Goal: Task Accomplishment & Management: Use online tool/utility

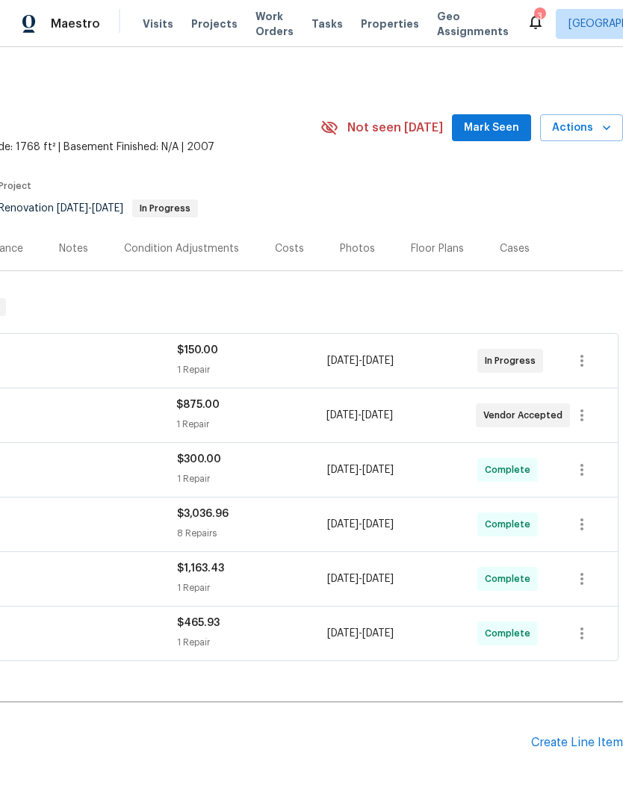
scroll to position [0, 221]
click at [604, 120] on span "Actions" at bounding box center [581, 128] width 59 height 19
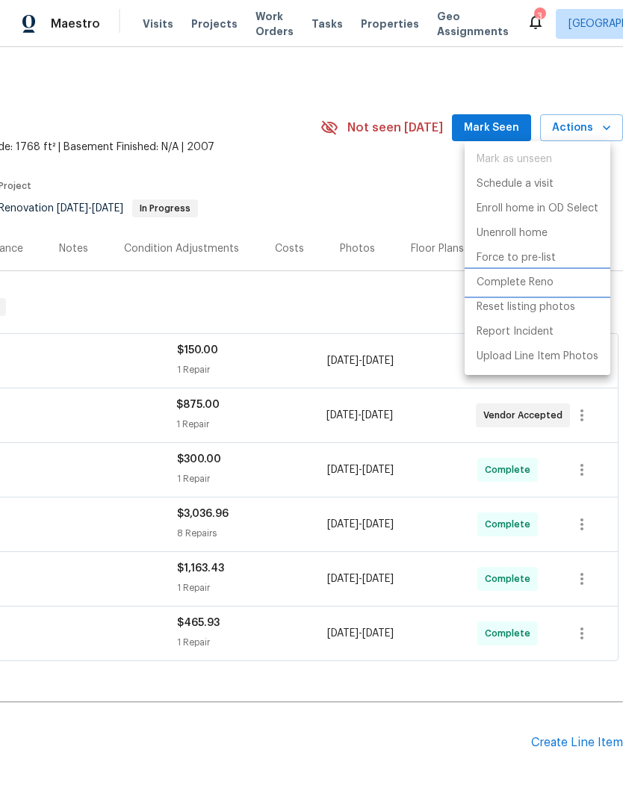
click at [554, 281] on li "Complete Reno" at bounding box center [538, 283] width 146 height 25
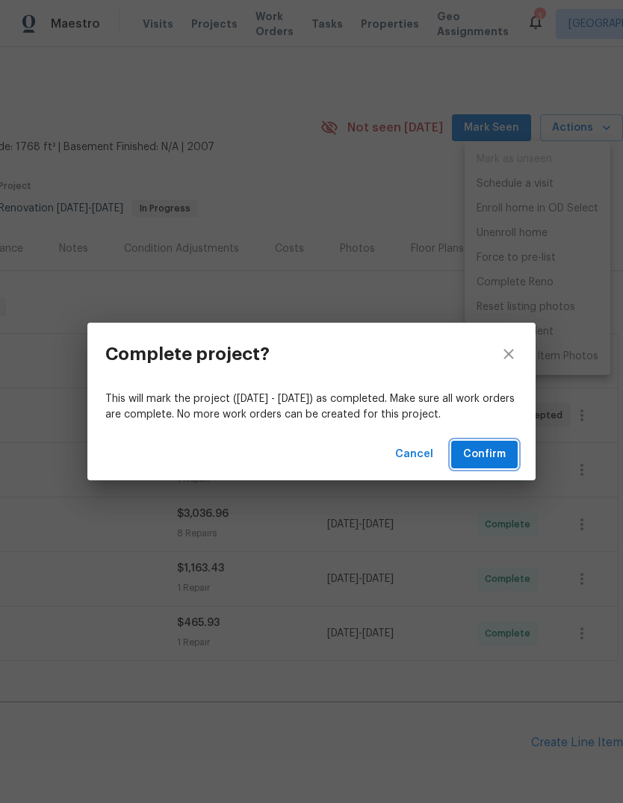
click at [509, 455] on button "Confirm" at bounding box center [484, 455] width 67 height 28
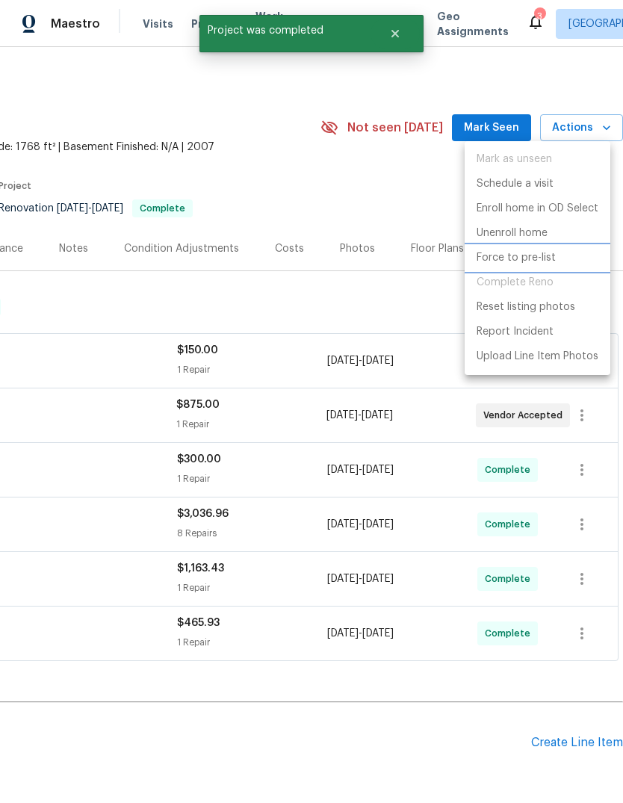
click at [551, 261] on p "Force to pre-list" at bounding box center [516, 258] width 79 height 16
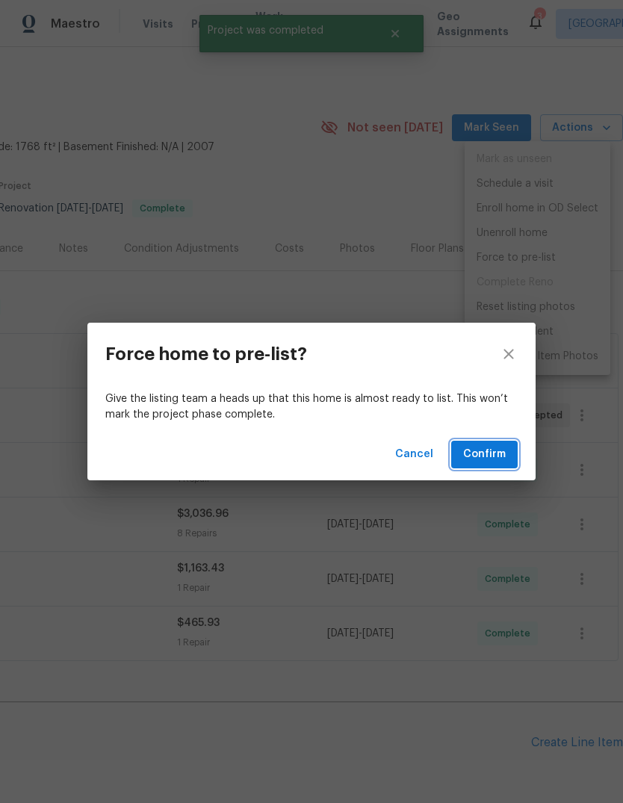
click at [494, 446] on span "Confirm" at bounding box center [484, 454] width 43 height 19
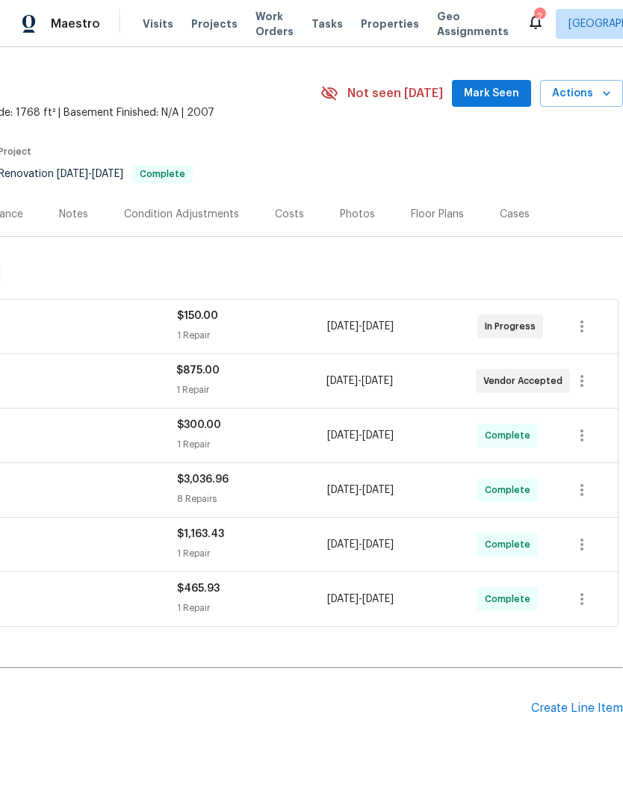
scroll to position [34, 221]
click at [587, 710] on div "Create Line Item" at bounding box center [577, 709] width 92 height 14
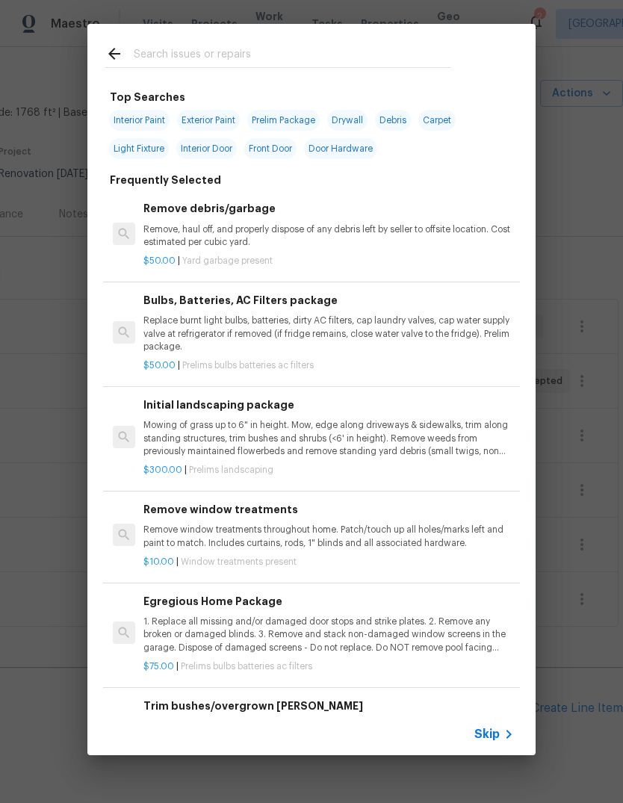
click at [157, 66] on input "text" at bounding box center [292, 56] width 317 height 22
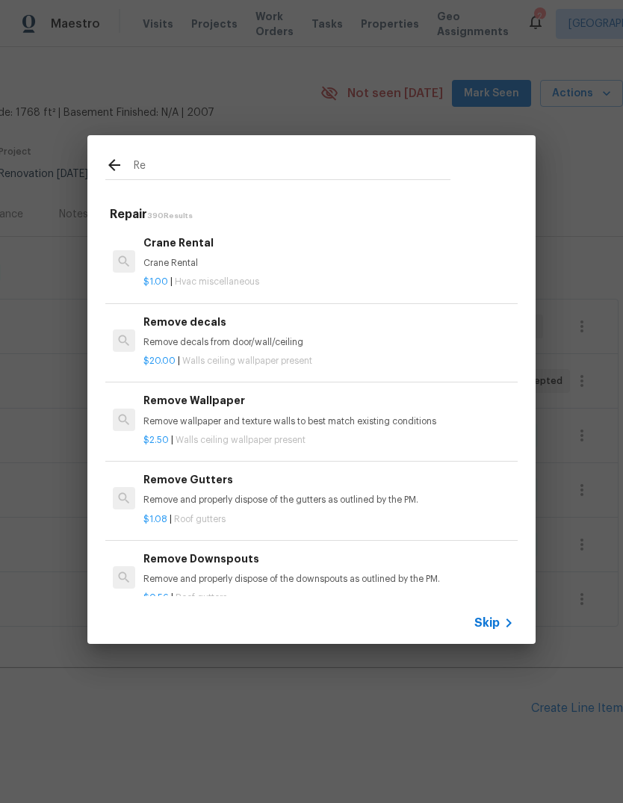
type input "R"
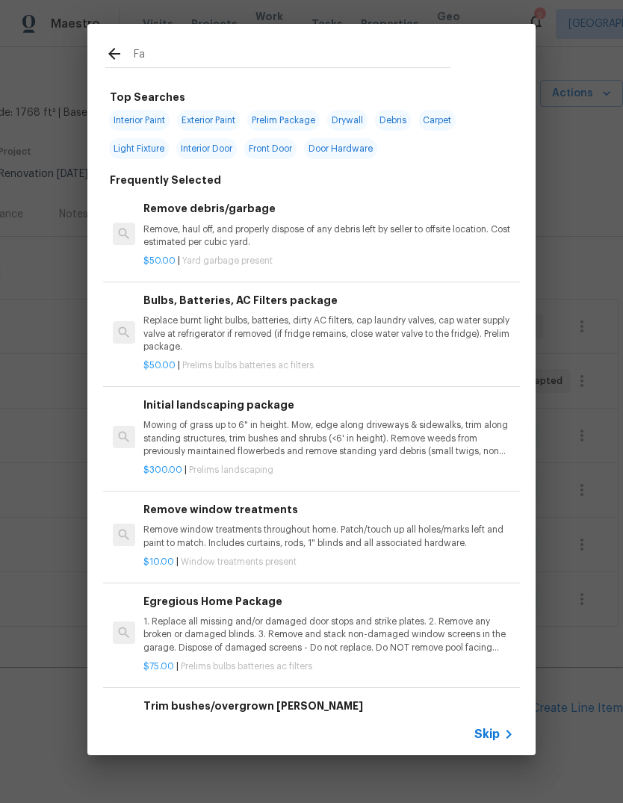
type input "Fan"
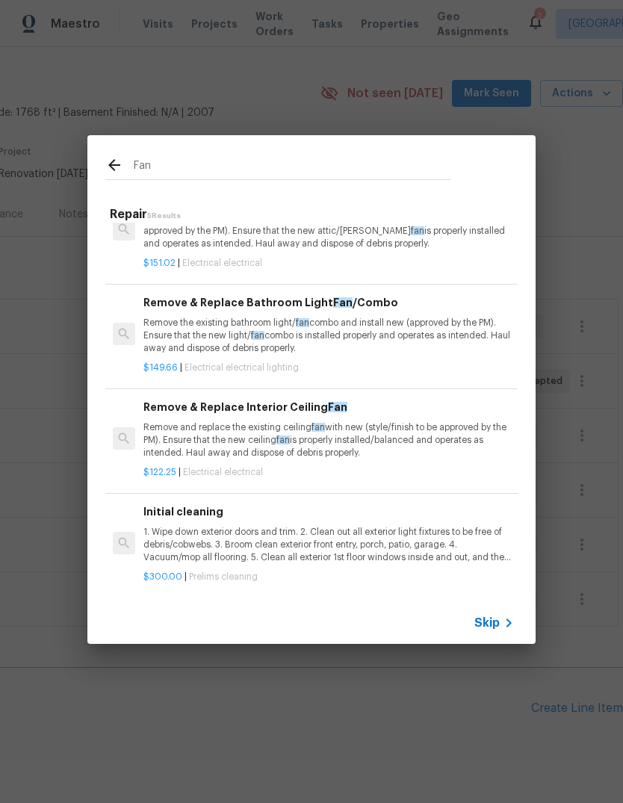
scroll to position [135, 0]
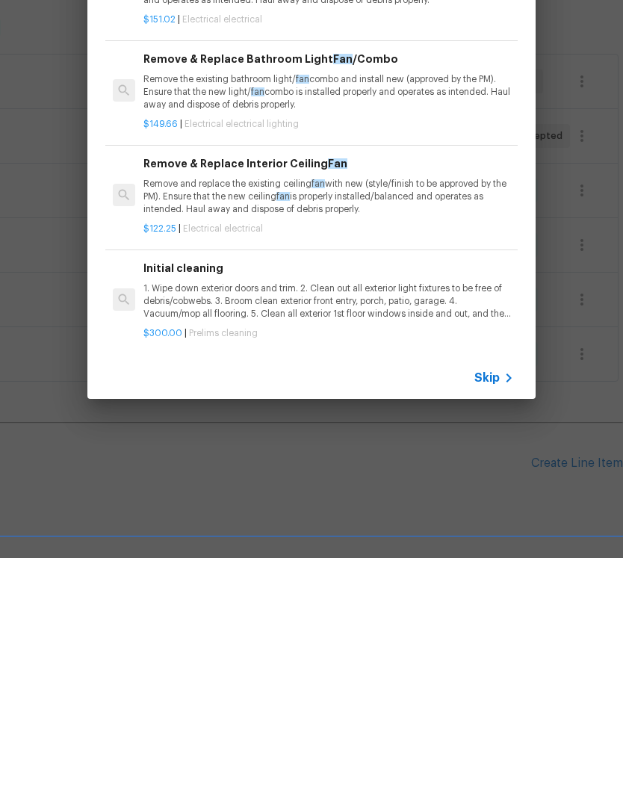
click at [164, 318] on p "Remove the existing bathroom light/ fan combo and install new (approved by the …" at bounding box center [328, 337] width 371 height 38
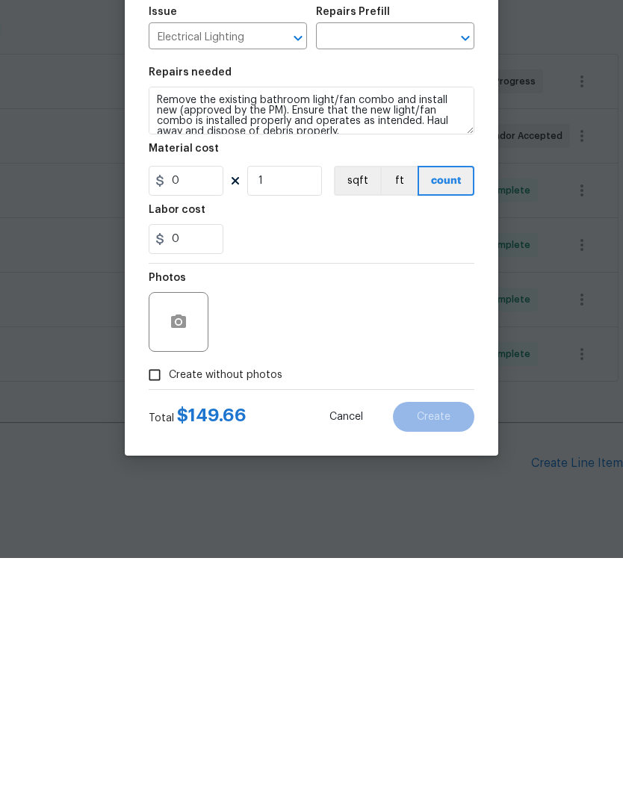
type input "Remove & Replace Bathroom Light Fan/Combo $149.66"
type input "149.66"
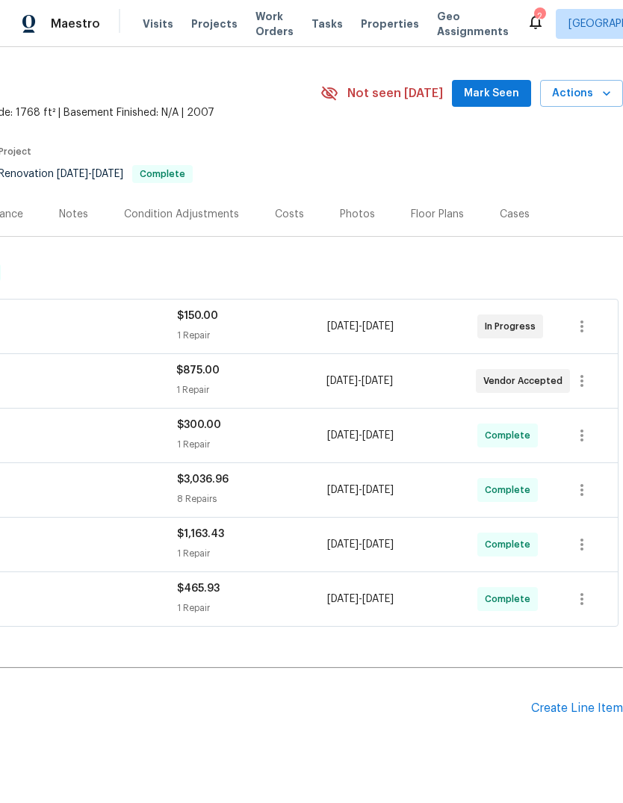
click at [585, 702] on div "Create Line Item" at bounding box center [577, 709] width 92 height 14
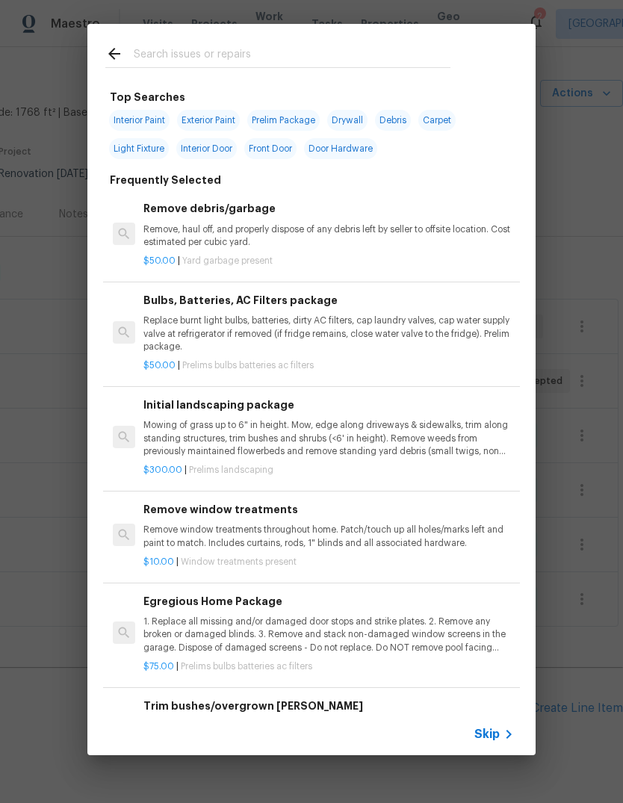
click at [169, 45] on input "text" at bounding box center [292, 56] width 317 height 22
type input "Fan"
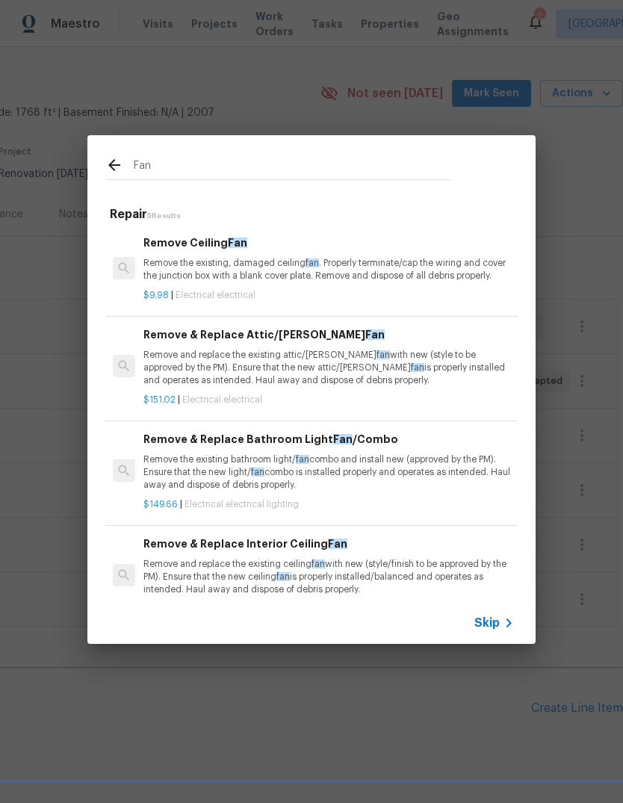
click at [430, 447] on div "Remove & Replace Bathroom Light Fan /Combo Remove the existing bathroom light/ …" at bounding box center [328, 461] width 371 height 61
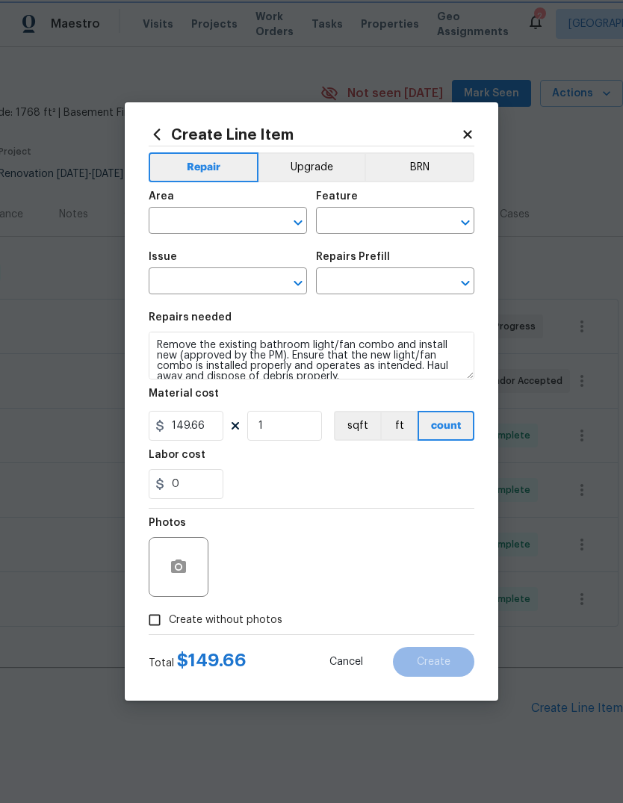
type input "Electrical Lighting"
type input "Remove & Replace Bathroom Light Fan/Combo $149.66"
click at [221, 223] on input "text" at bounding box center [207, 222] width 117 height 23
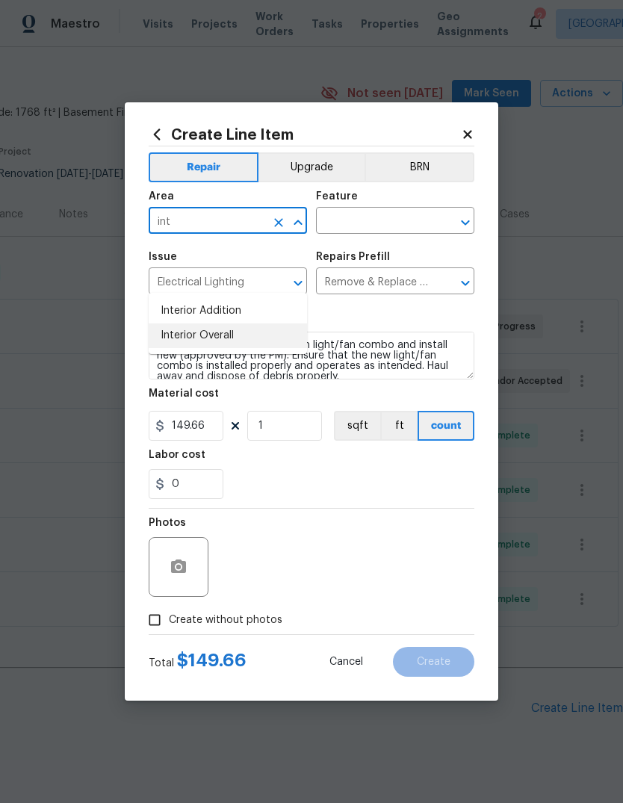
click at [239, 324] on li "Interior Overall" at bounding box center [228, 336] width 158 height 25
type input "Interior Overall"
click at [388, 224] on input "text" at bounding box center [374, 222] width 117 height 23
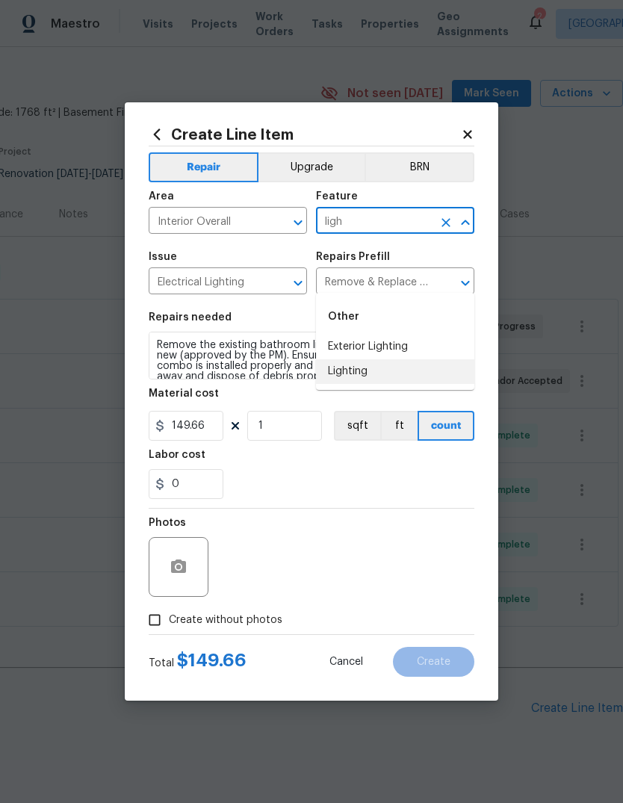
click at [381, 359] on li "Lighting" at bounding box center [395, 371] width 158 height 25
type input "Lighting"
click at [172, 353] on textarea "Remove the existing bathroom light/fan combo and install new (approved by the P…" at bounding box center [312, 356] width 326 height 48
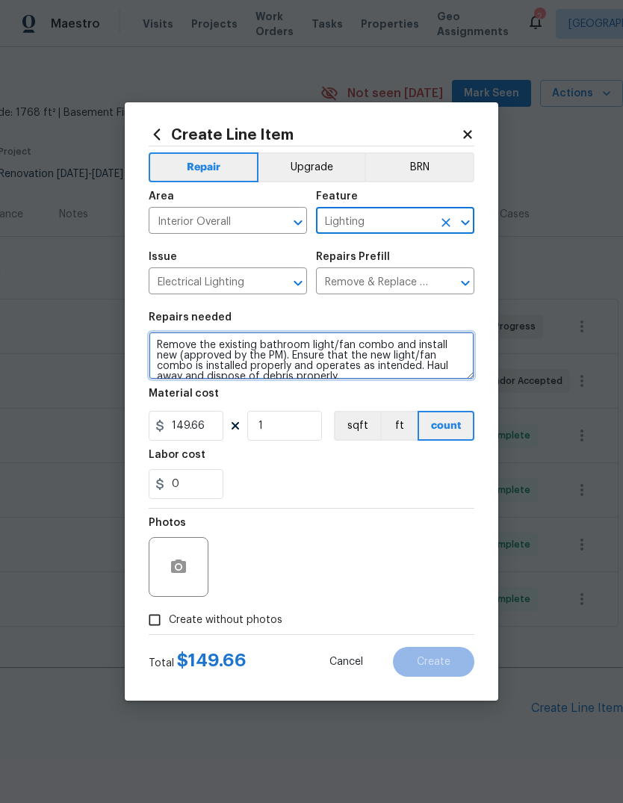
click at [171, 353] on textarea "Remove the existing bathroom light/fan combo and install new (approved by the P…" at bounding box center [312, 356] width 326 height 48
click at [167, 341] on textarea "Remove the existing bathroom light/fan combo and install new (approved by the P…" at bounding box center [312, 356] width 326 height 48
click at [167, 340] on textarea "Remove the existing bathroom light/fan combo and install new (approved by the P…" at bounding box center [312, 356] width 326 height 48
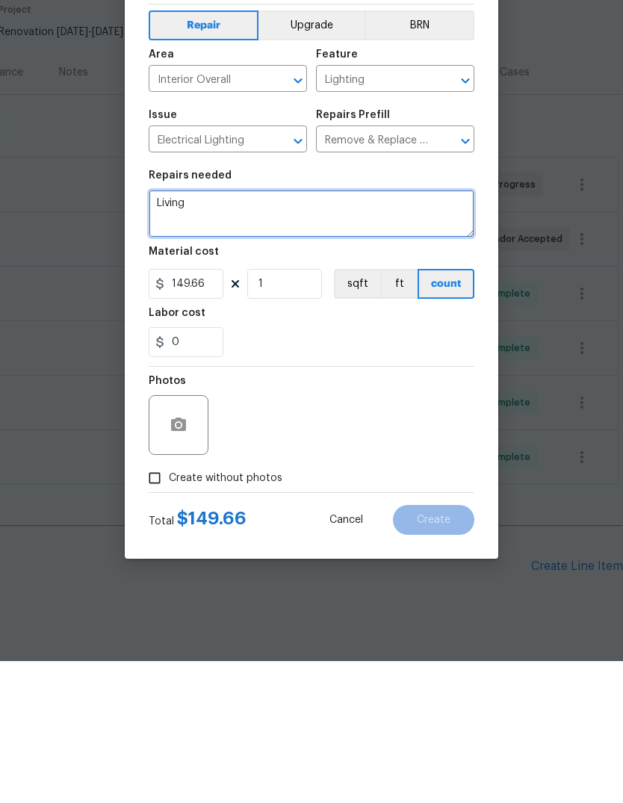
scroll to position [0, 0]
type textarea "Living room and master bedroom ceiling fan"
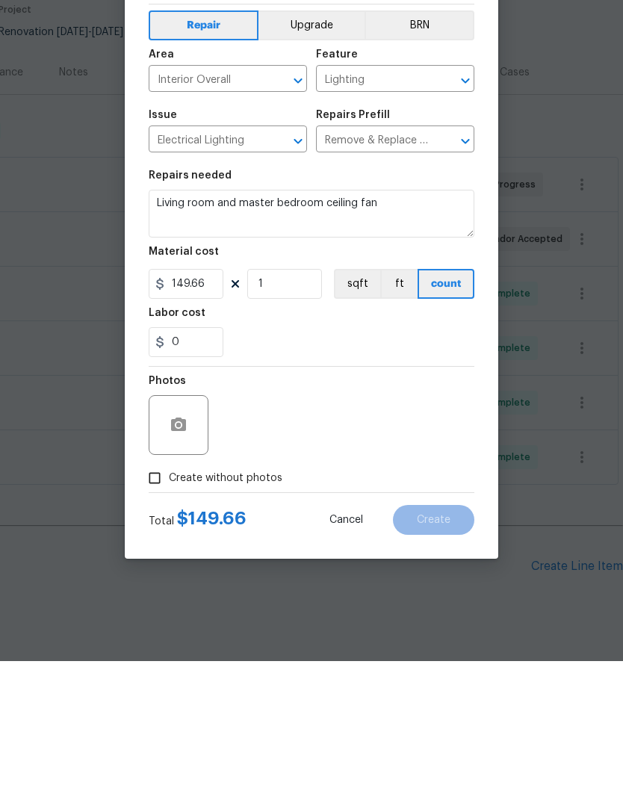
click at [157, 606] on input "Create without photos" at bounding box center [154, 620] width 28 height 28
checkbox input "true"
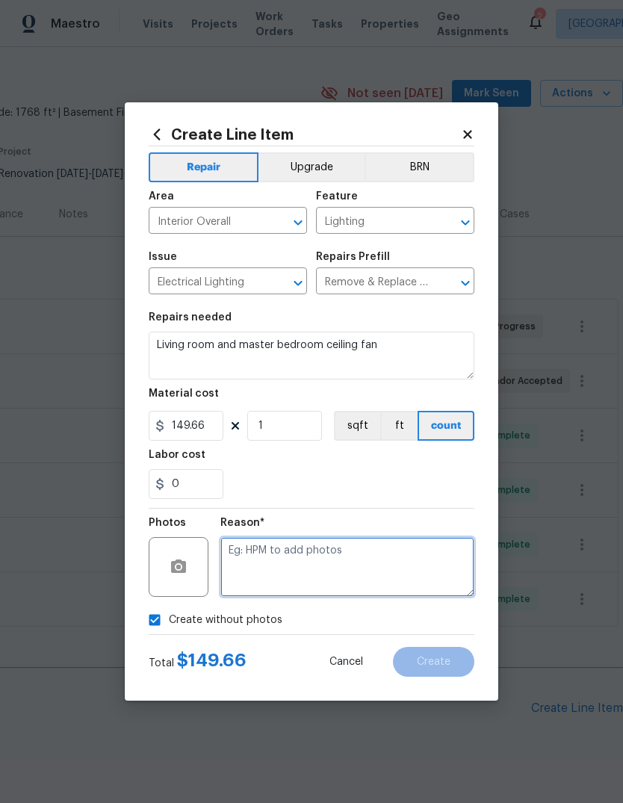
click at [427, 576] on textarea at bounding box center [347, 567] width 254 height 60
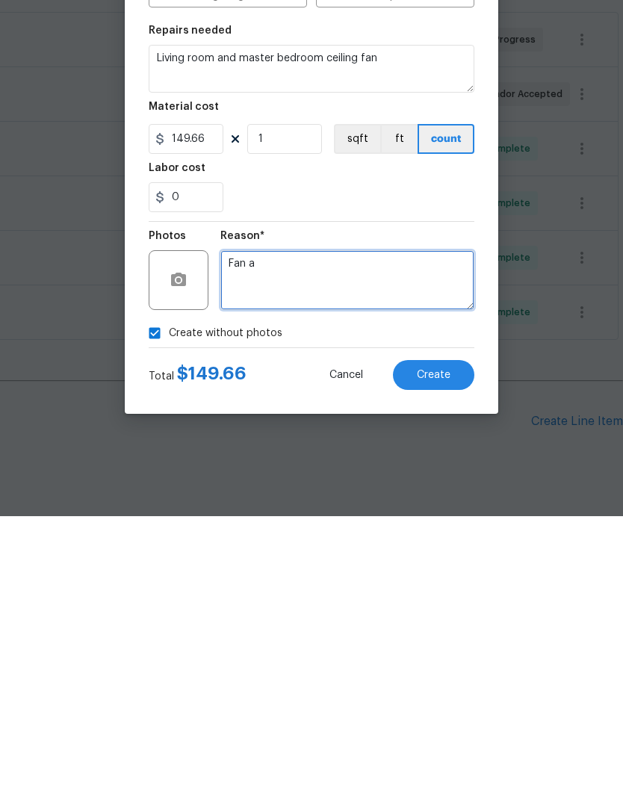
type textarea "Fan a"
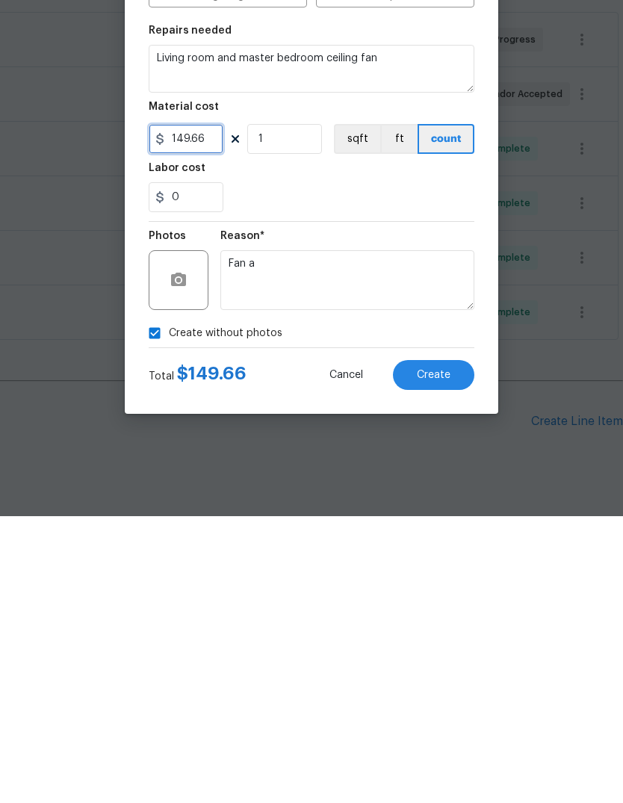
click at [194, 411] on input "149.66" at bounding box center [186, 426] width 75 height 30
click at [189, 411] on input "149.66" at bounding box center [186, 426] width 75 height 30
click at [187, 389] on figure "Material cost 149.66 1 sqft ft count" at bounding box center [312, 415] width 326 height 52
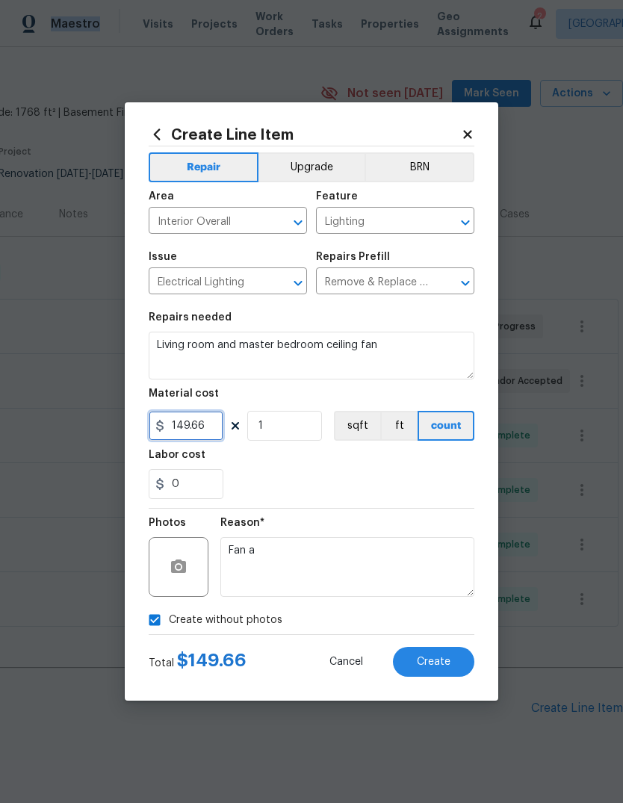
click at [182, 427] on input "149.66" at bounding box center [186, 426] width 75 height 30
click at [181, 427] on input "149.66" at bounding box center [186, 426] width 75 height 30
click at [203, 435] on input "149.66" at bounding box center [186, 426] width 75 height 30
type input "125"
click at [275, 433] on input "1" at bounding box center [284, 426] width 75 height 30
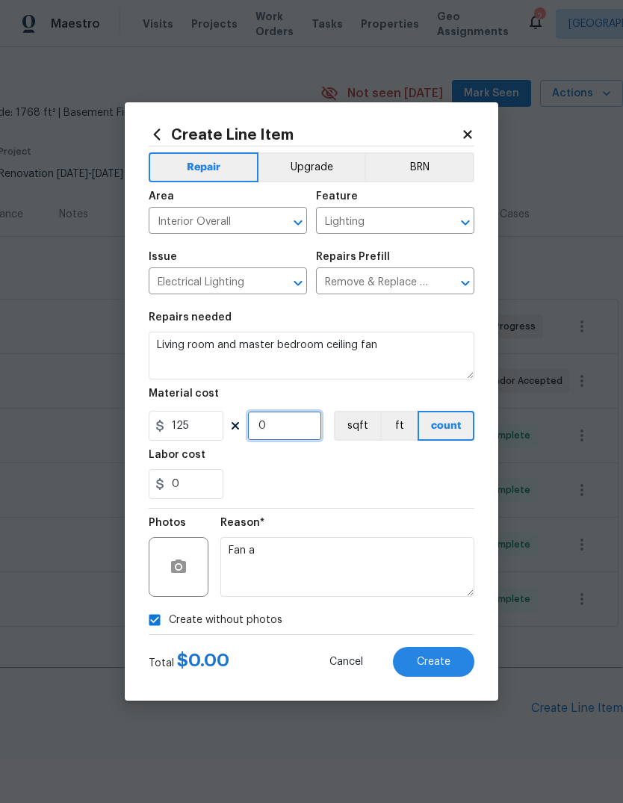
type input "2"
click at [436, 475] on div "0" at bounding box center [312, 484] width 326 height 30
click at [443, 652] on button "Create" at bounding box center [433, 662] width 81 height 30
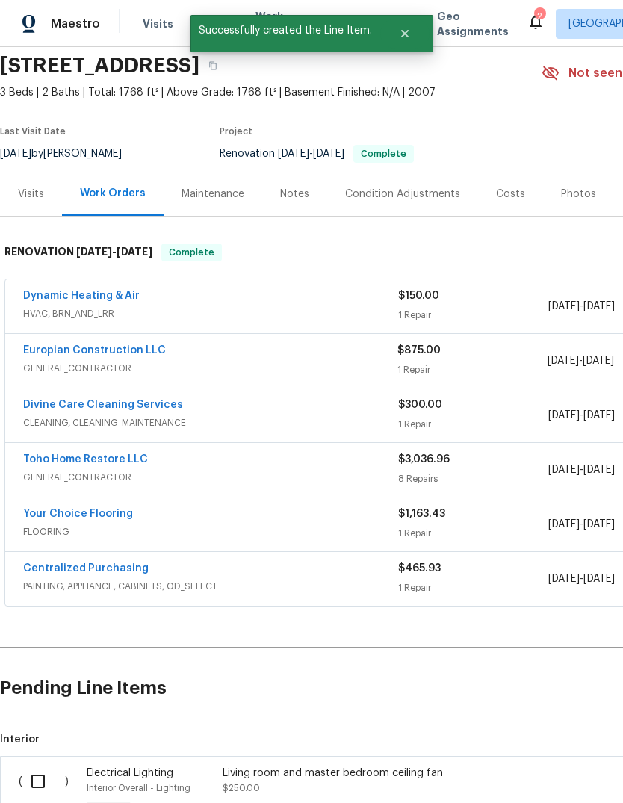
scroll to position [56, 0]
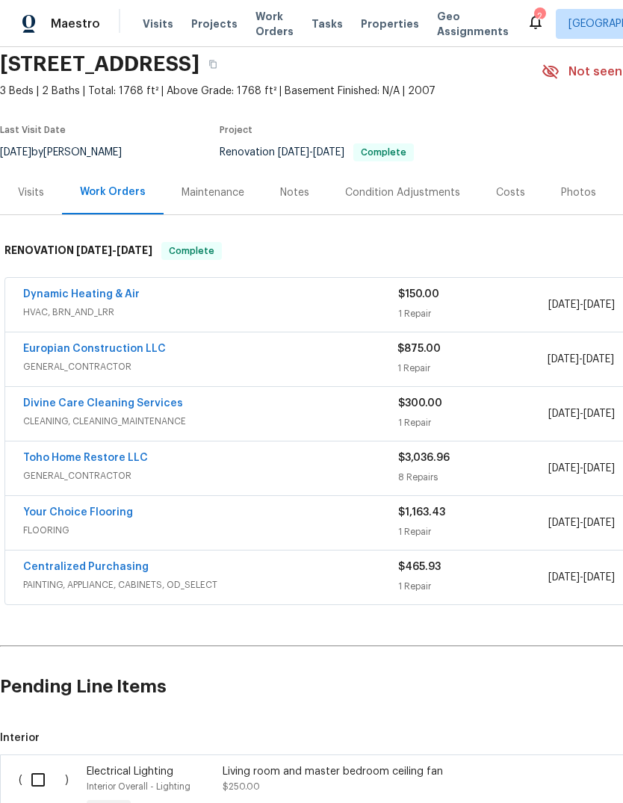
click at [37, 764] on input "checkbox" at bounding box center [43, 779] width 43 height 31
checkbox input "true"
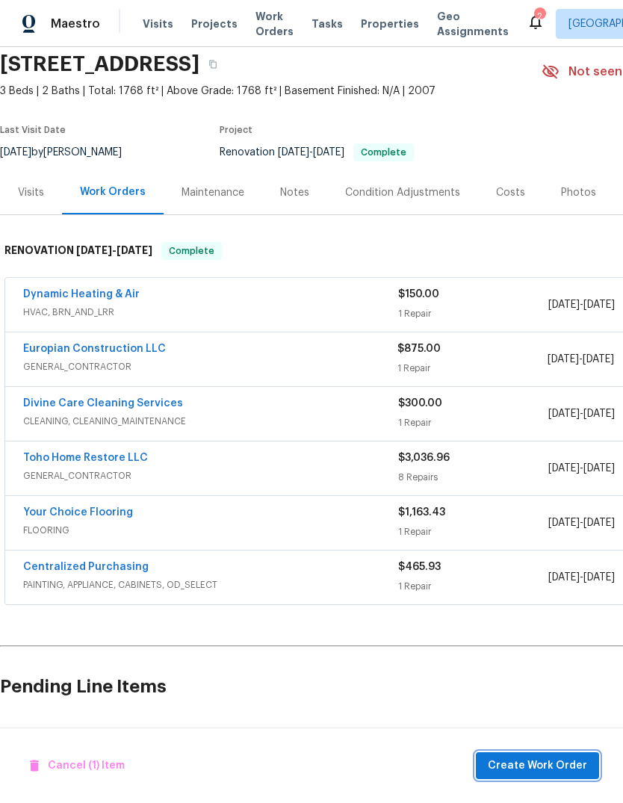
click at [557, 763] on span "Create Work Order" at bounding box center [537, 766] width 99 height 19
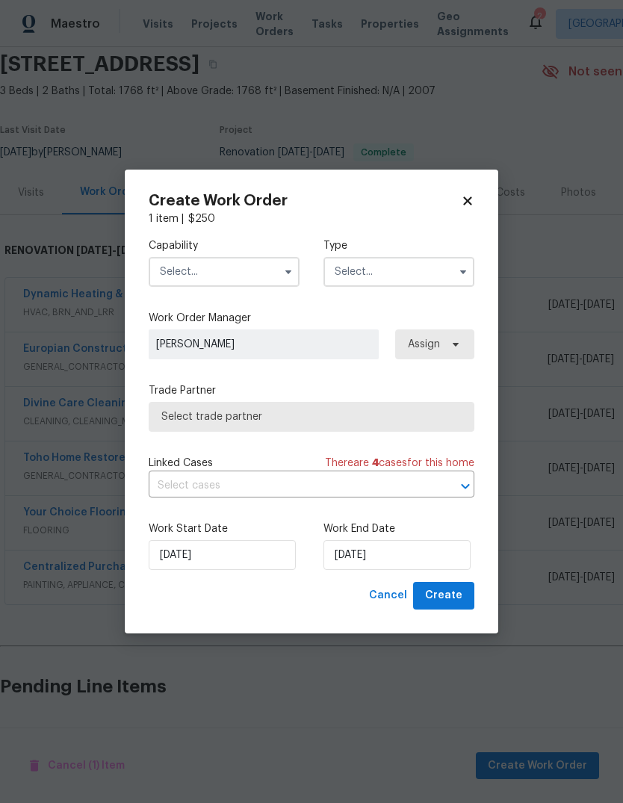
click at [186, 271] on input "text" at bounding box center [224, 272] width 151 height 30
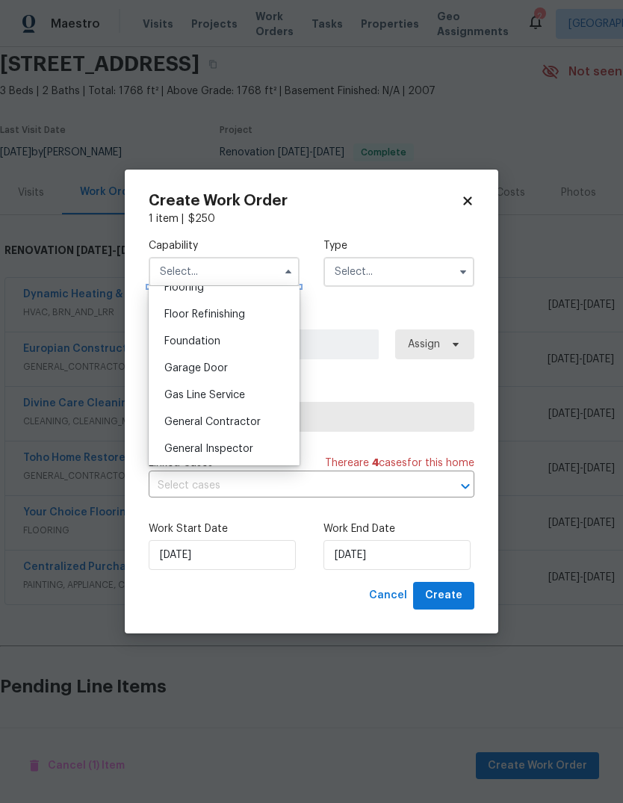
scroll to position [597, 0]
click at [257, 416] on span "General Contractor" at bounding box center [212, 420] width 96 height 10
type input "General Contractor"
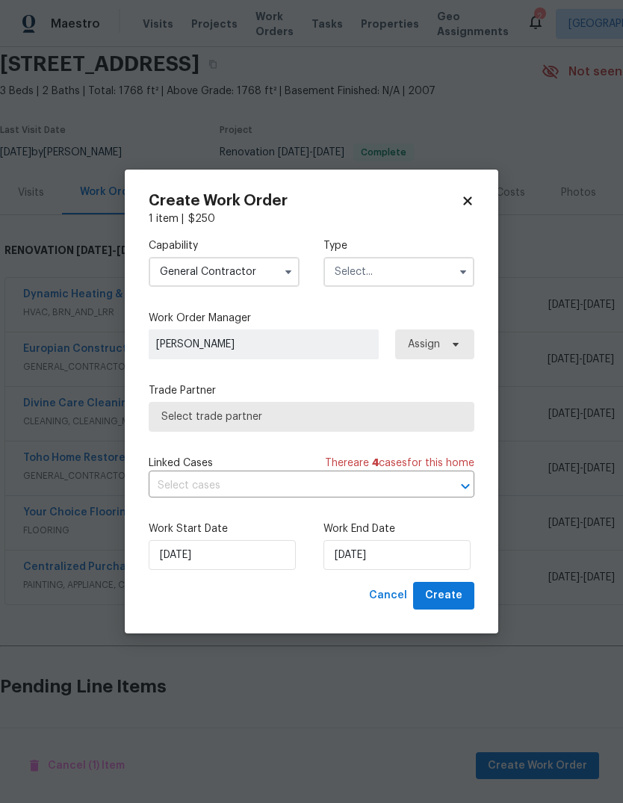
click at [401, 273] on input "text" at bounding box center [399, 272] width 151 height 30
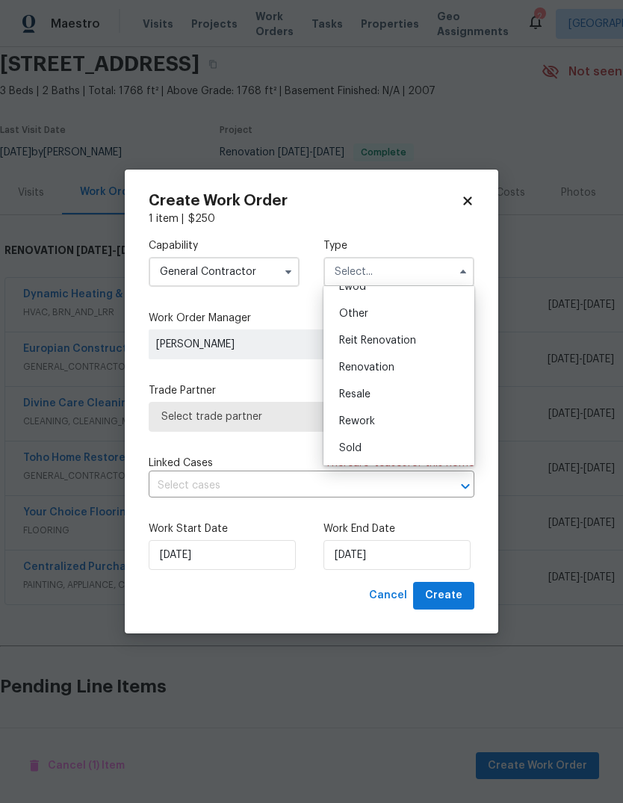
scroll to position [178, 0]
click at [395, 361] on div "Renovation" at bounding box center [398, 367] width 143 height 27
type input "Renovation"
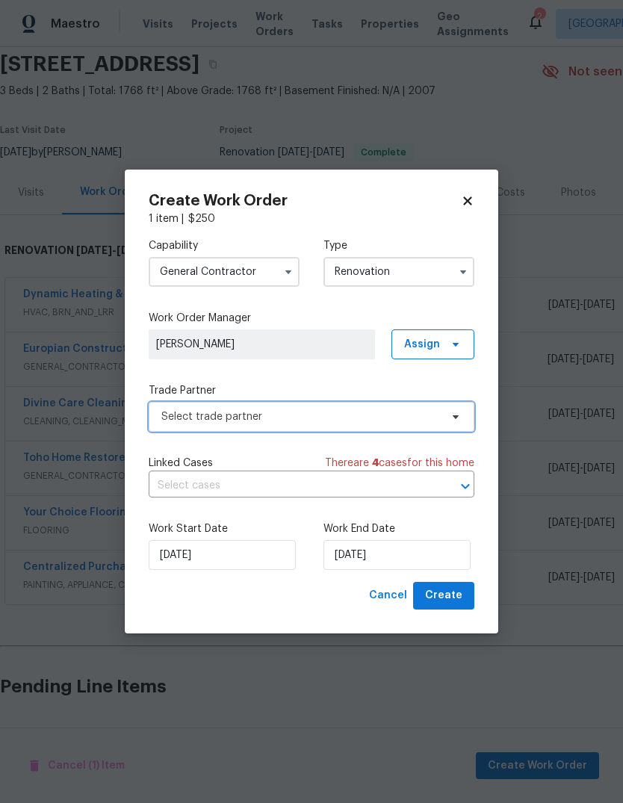
click at [435, 407] on span "Select trade partner" at bounding box center [312, 417] width 326 height 30
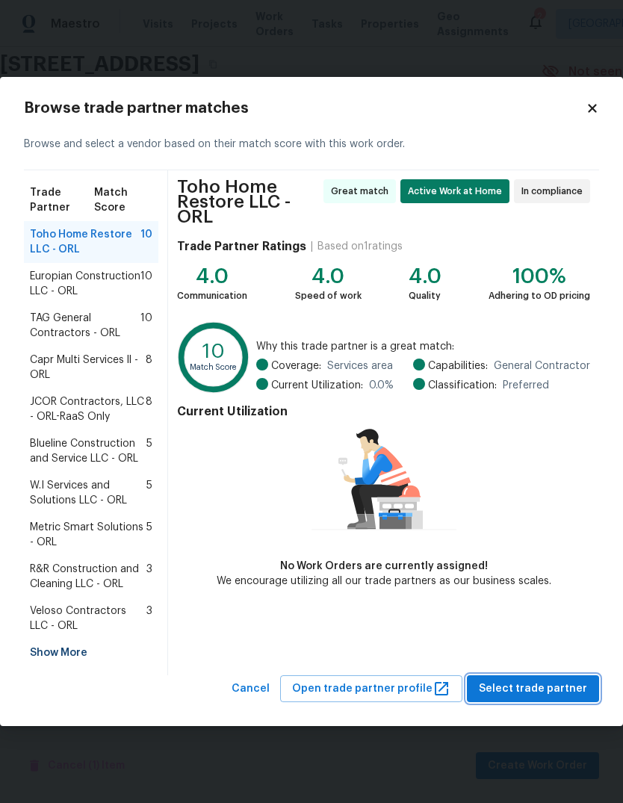
click at [540, 683] on span "Select trade partner" at bounding box center [533, 689] width 108 height 19
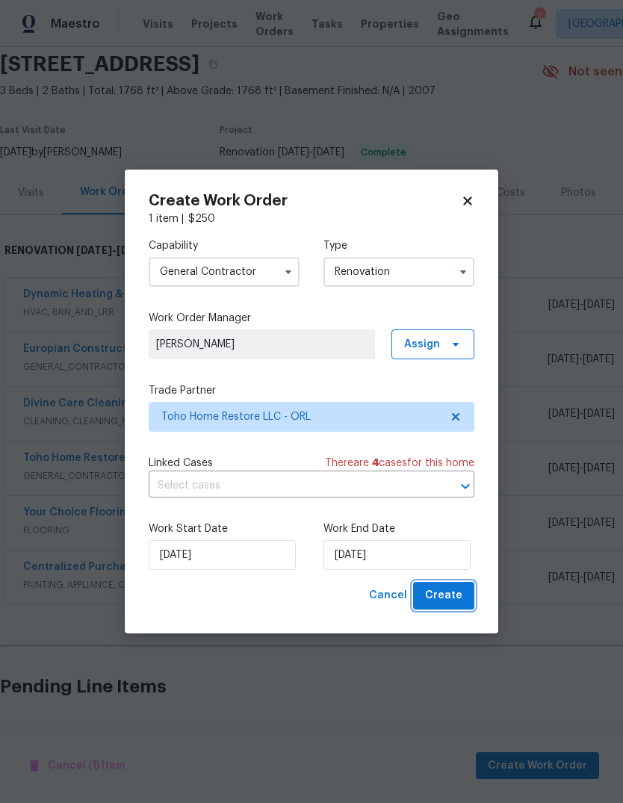
click at [464, 594] on button "Create" at bounding box center [443, 596] width 61 height 28
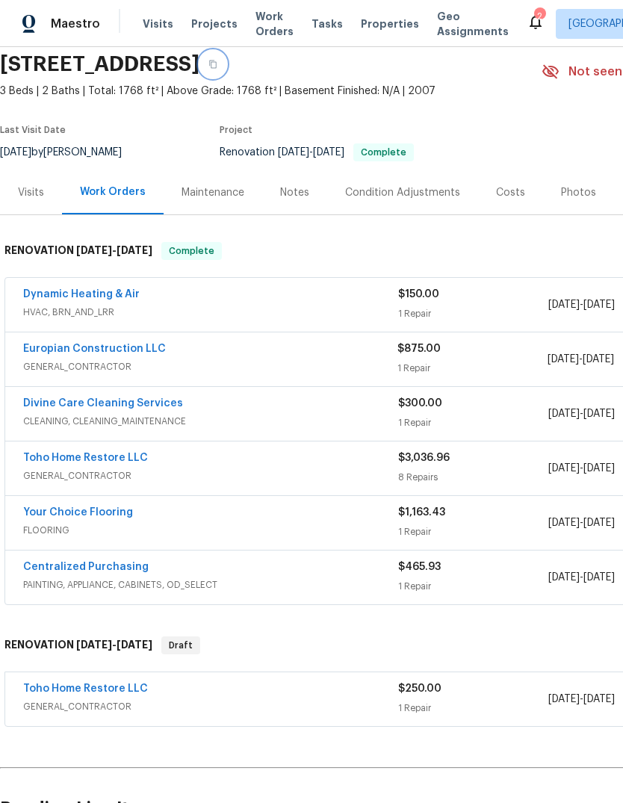
click at [226, 51] on button "button" at bounding box center [213, 64] width 27 height 27
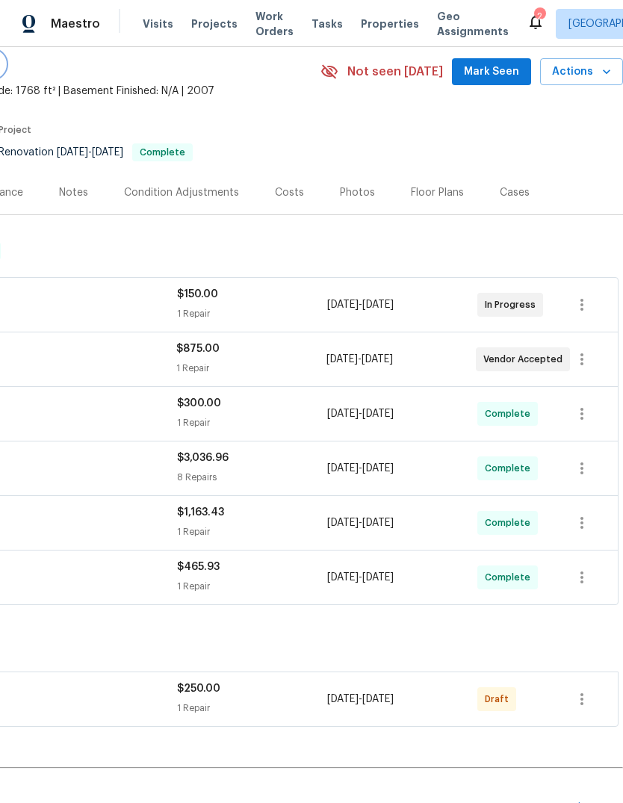
scroll to position [56, 221]
click at [591, 690] on icon "button" at bounding box center [582, 699] width 18 height 18
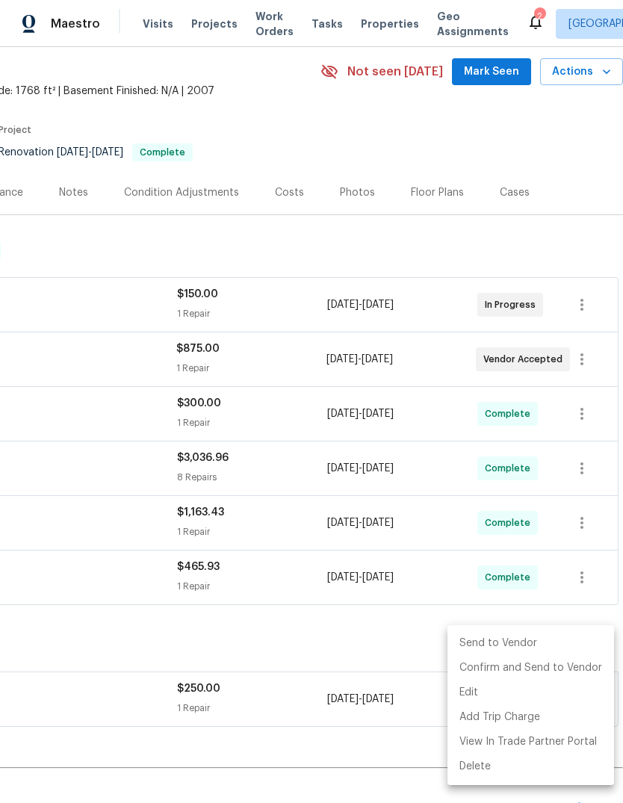
click at [544, 641] on li "Send to Vendor" at bounding box center [531, 643] width 167 height 25
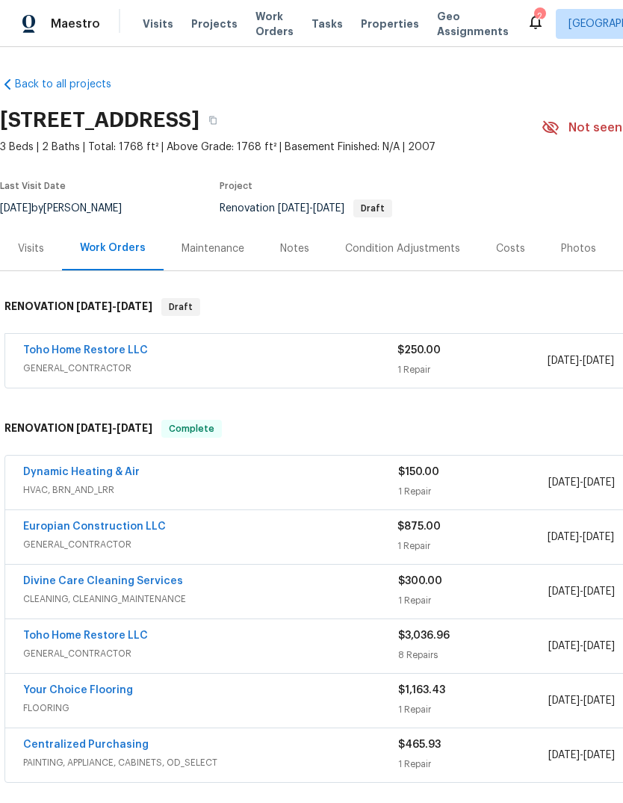
scroll to position [0, 0]
click at [67, 345] on link "Toho Home Restore LLC" at bounding box center [85, 350] width 125 height 10
